Goal: Find specific fact: Find specific fact

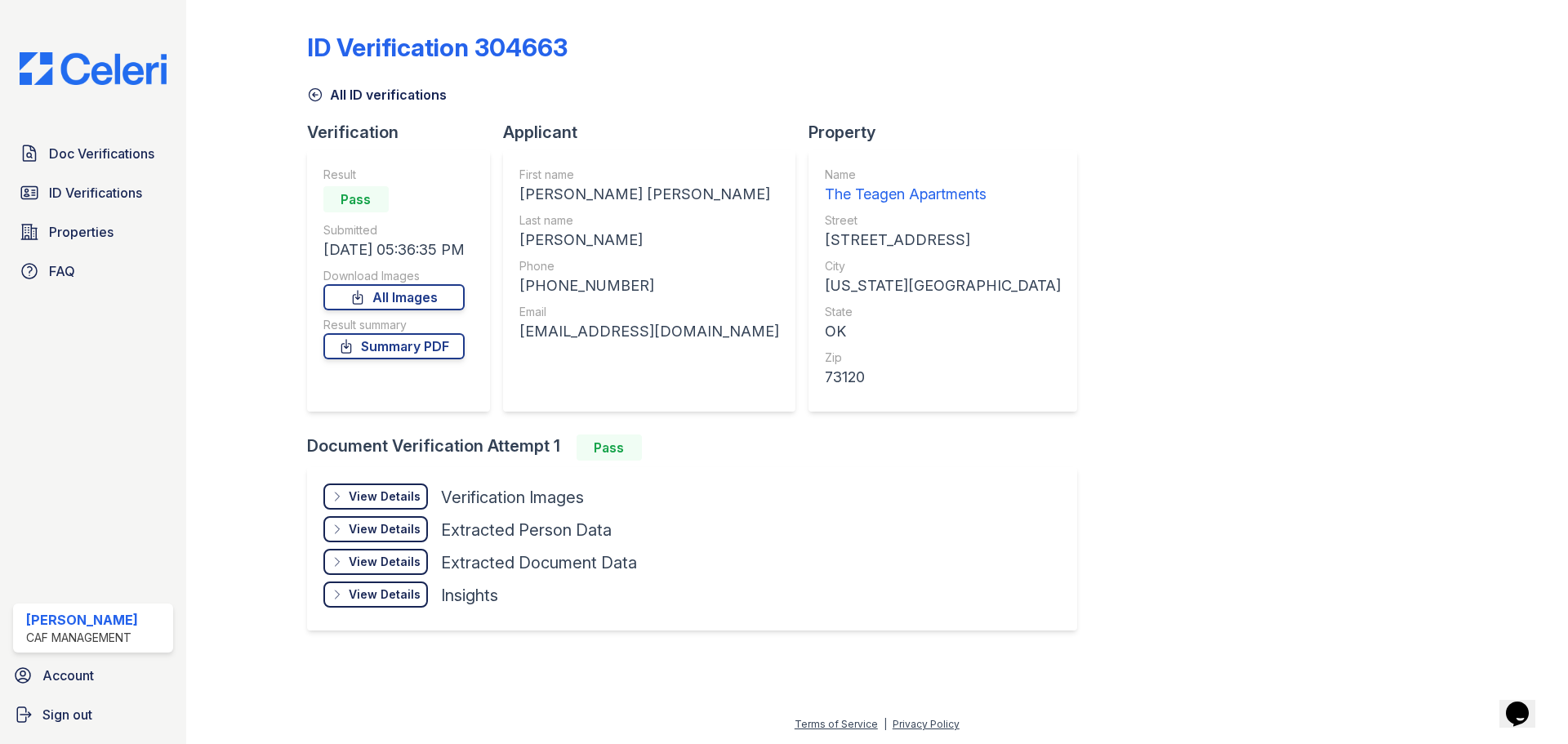
click at [530, 194] on div "[PERSON_NAME] [PERSON_NAME]" at bounding box center [650, 194] width 260 height 23
drag, startPoint x: 521, startPoint y: 194, endPoint x: 695, endPoint y: 202, distance: 174.2
click at [695, 202] on div "First name [PERSON_NAME] [PERSON_NAME] Last name [PERSON_NAME] Phone [PHONE_NUM…" at bounding box center [649, 280] width 292 height 261
copy div "[PERSON_NAME] [PERSON_NAME]"
drag, startPoint x: 525, startPoint y: 236, endPoint x: 595, endPoint y: 235, distance: 70.0
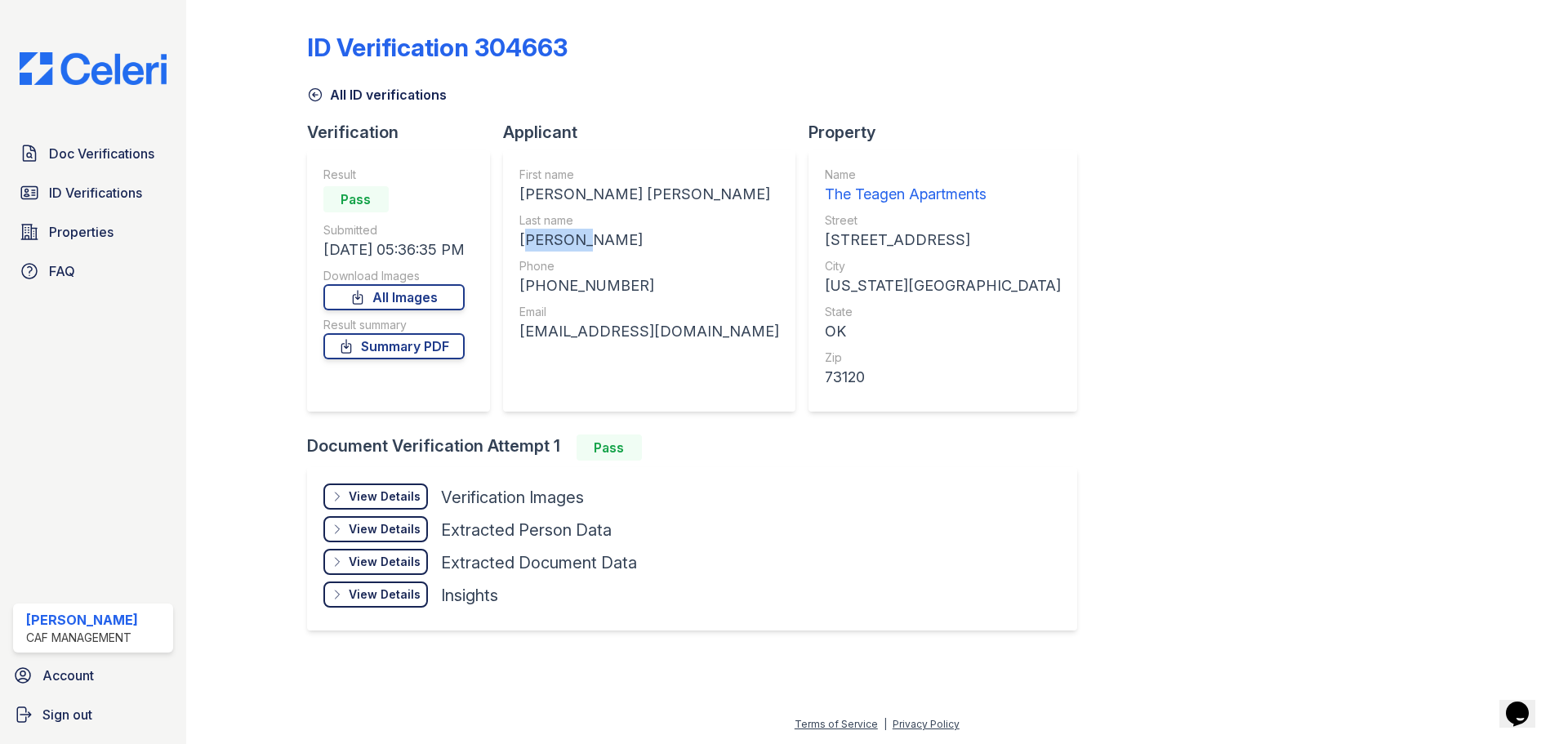
click at [595, 235] on div "[PERSON_NAME]" at bounding box center [650, 239] width 260 height 23
copy div "[PERSON_NAME]"
drag, startPoint x: 537, startPoint y: 282, endPoint x: 635, endPoint y: 285, distance: 98.0
click at [635, 285] on div "[PHONE_NUMBER]" at bounding box center [650, 285] width 260 height 23
copy div "14056029990"
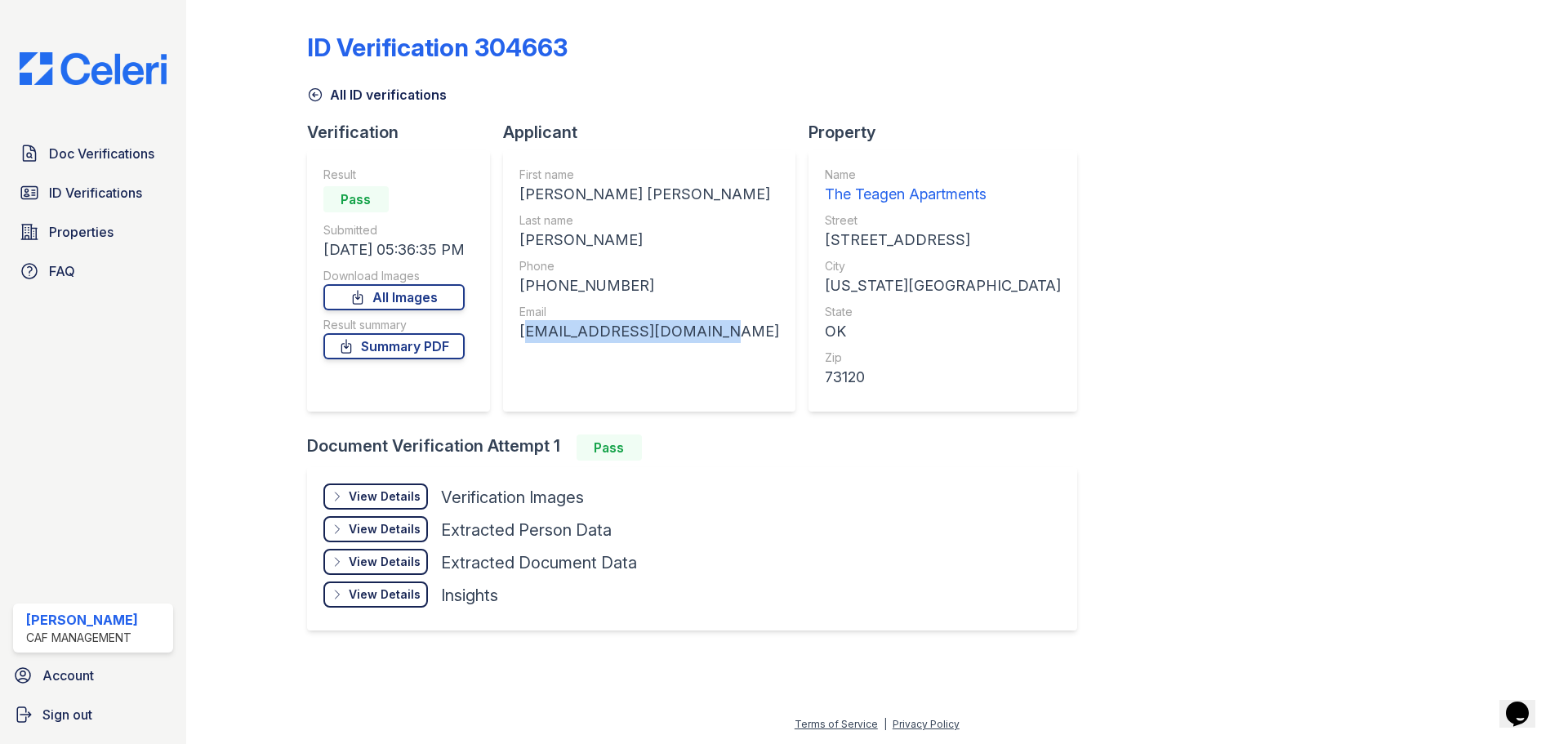
drag, startPoint x: 525, startPoint y: 330, endPoint x: 714, endPoint y: 330, distance: 189.0
click at [714, 330] on div "First name [PERSON_NAME] [PERSON_NAME] Last name [PERSON_NAME] Phone [PHONE_NUM…" at bounding box center [649, 280] width 292 height 261
copy div "[EMAIL_ADDRESS][DOMAIN_NAME]"
